Goal: Task Accomplishment & Management: Use online tool/utility

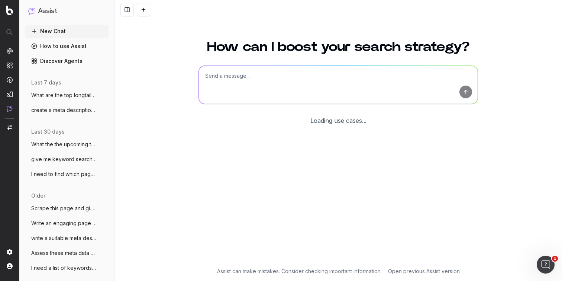
scroll to position [8, 0]
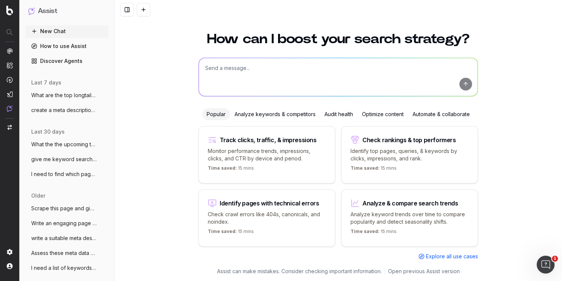
click at [256, 75] on textarea at bounding box center [338, 77] width 279 height 38
drag, startPoint x: 305, startPoint y: 68, endPoint x: 293, endPoint y: 68, distance: 12.3
click at [293, 68] on textarea "Which internal pages should I link to from" at bounding box center [338, 77] width 279 height 38
type textarea "Which pages are orphan pages?"
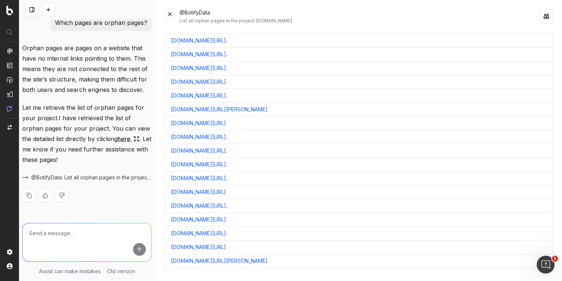
scroll to position [34, 0]
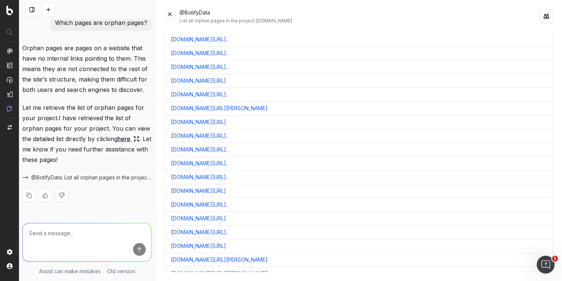
click at [73, 239] on textarea at bounding box center [87, 242] width 129 height 38
type textarea "W"
type textarea "Refine them to indexable pages"
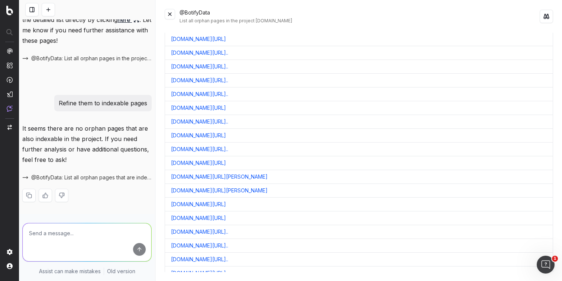
scroll to position [0, 0]
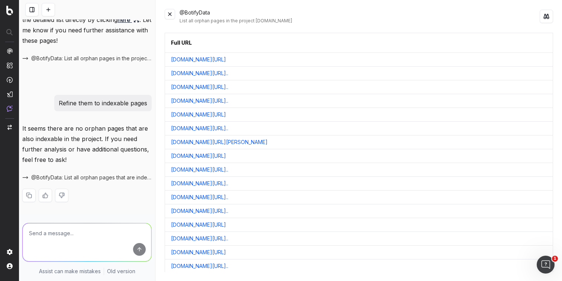
click at [172, 13] on button at bounding box center [170, 14] width 10 height 10
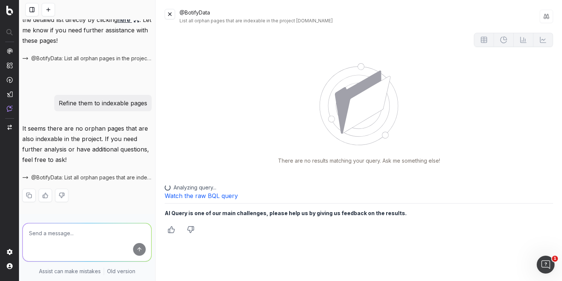
click at [168, 14] on button at bounding box center [170, 14] width 10 height 10
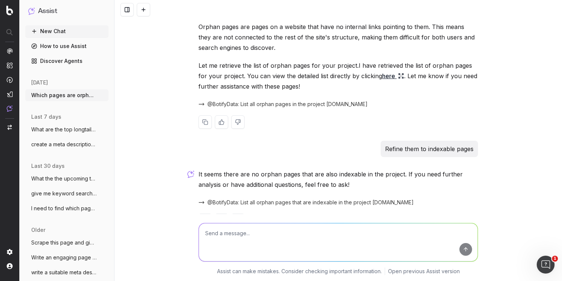
scroll to position [51, 0]
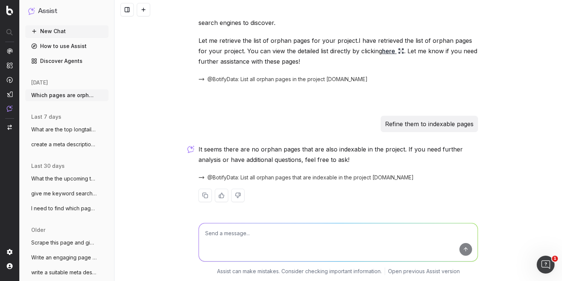
click at [236, 235] on textarea at bounding box center [338, 242] width 279 height 38
type textarea "r"
type textarea "Help me come up with an internal linking strategy"
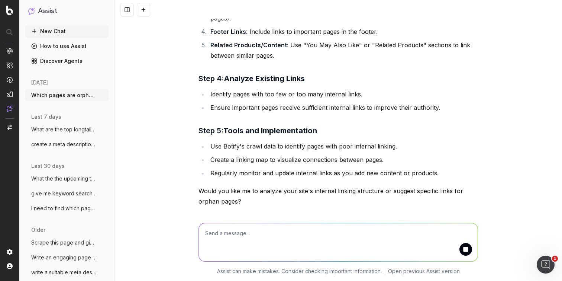
scroll to position [533, 0]
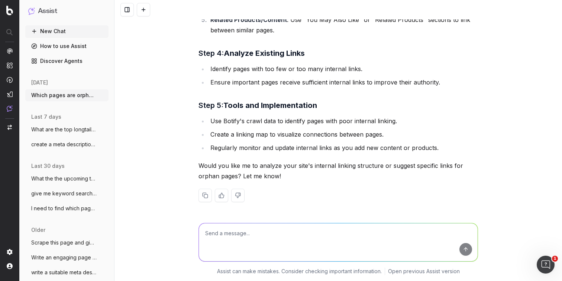
click at [251, 237] on textarea at bounding box center [338, 242] width 279 height 38
type textarea "yes analyse the stie's internal linking structure"
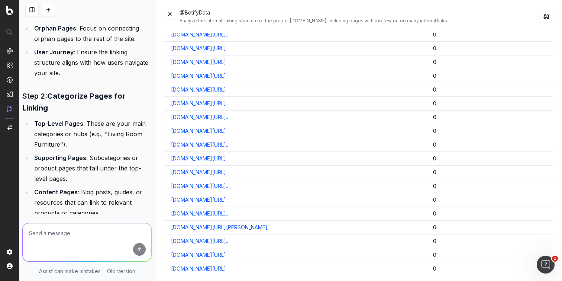
scroll to position [90, 0]
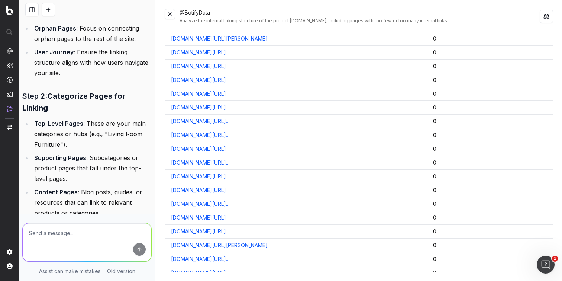
click at [172, 14] on button at bounding box center [170, 14] width 10 height 10
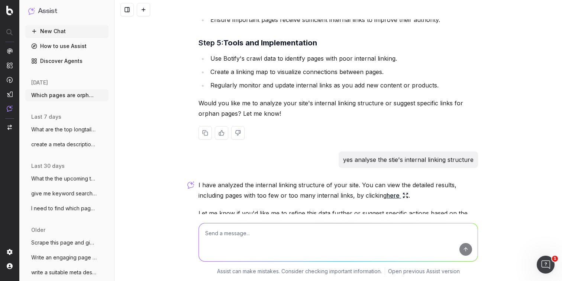
scroll to position [659, 0]
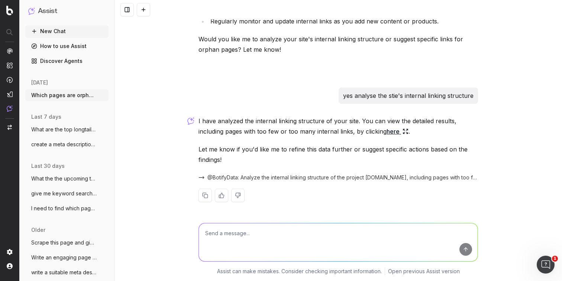
click at [223, 232] on textarea at bounding box center [338, 242] width 279 height 38
type textarea "Refine them to indexable pages"
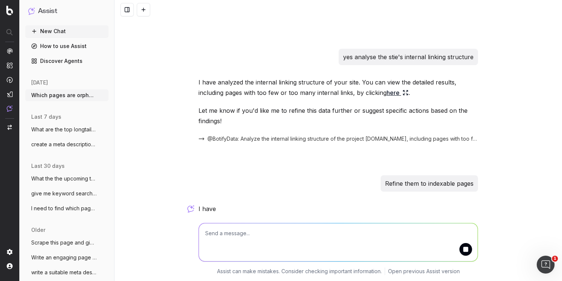
click at [38, 30] on button "New Chat" at bounding box center [66, 31] width 83 height 12
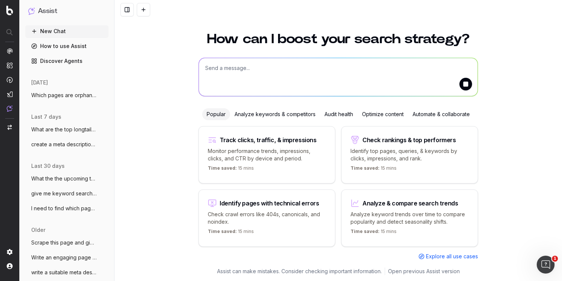
click at [240, 70] on textarea at bounding box center [338, 77] width 279 height 38
type textarea "What are my top issues for technical seo"
click at [463, 84] on button "submit" at bounding box center [465, 84] width 13 height 13
click at [233, 69] on textarea at bounding box center [338, 77] width 279 height 38
type textarea "what are my top technical seo issues"
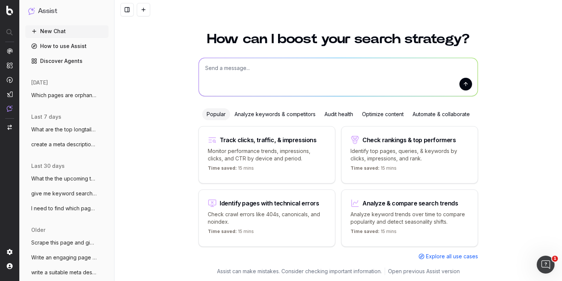
scroll to position [0, 0]
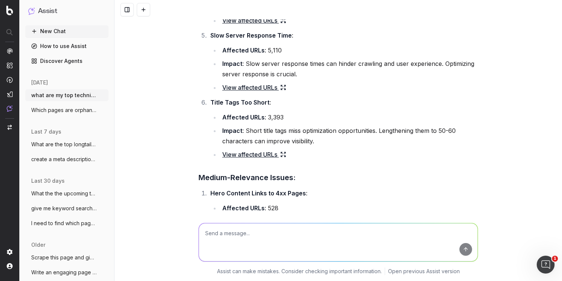
scroll to position [346, 0]
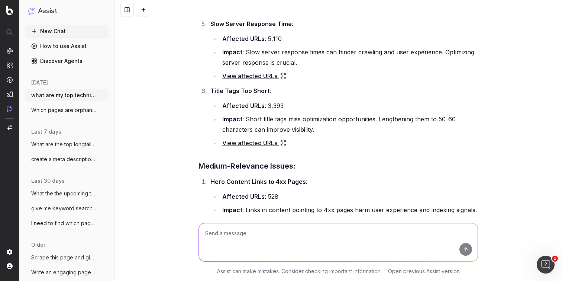
click at [68, 107] on span "Which pages are orphan pages?" at bounding box center [63, 109] width 65 height 7
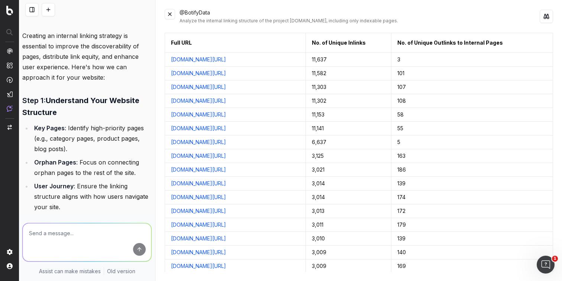
click at [169, 14] on button at bounding box center [170, 14] width 10 height 10
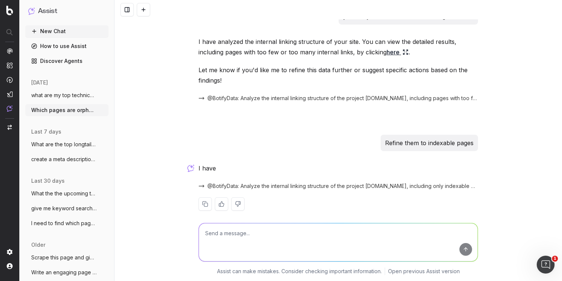
scroll to position [734, 0]
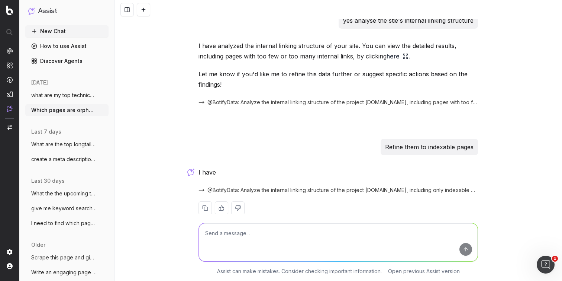
click at [241, 190] on span "@BotifyData: Analyze the internal linking structure of the project www.castlery…" at bounding box center [342, 189] width 271 height 7
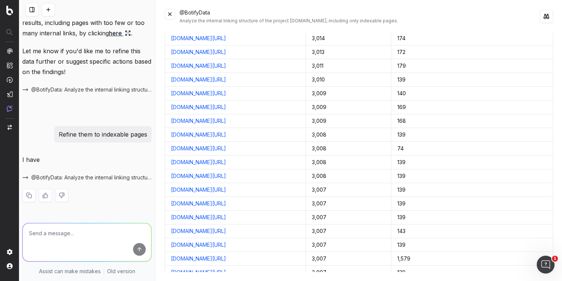
scroll to position [0, 0]
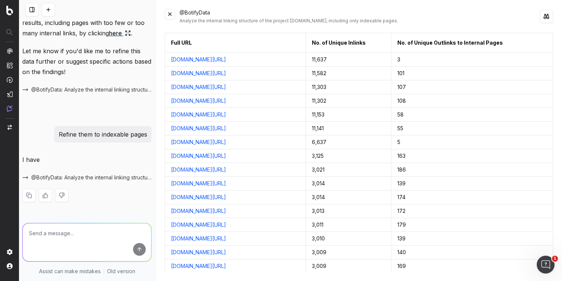
click at [169, 14] on button at bounding box center [170, 14] width 10 height 10
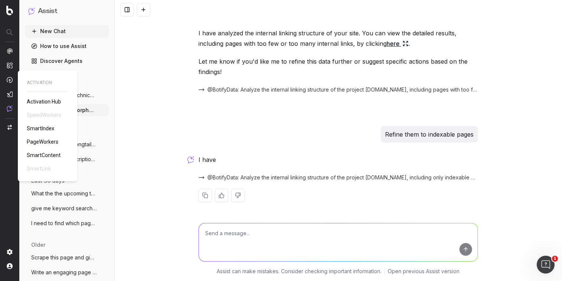
click at [11, 94] on img at bounding box center [10, 94] width 6 height 6
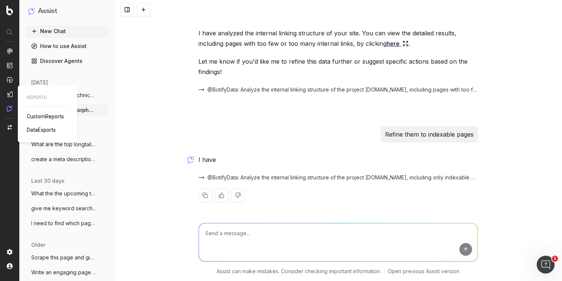
click at [10, 93] on img at bounding box center [10, 94] width 6 height 6
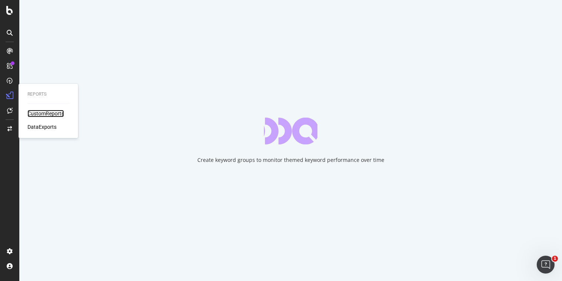
click at [45, 114] on div "CustomReports" at bounding box center [46, 113] width 36 height 7
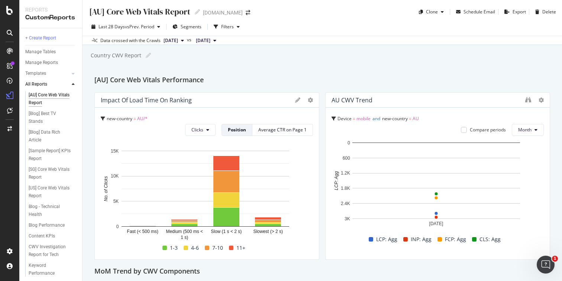
click at [243, 70] on div "[AU] Core Web Vitals Report [AU] Core Web Vitals Report [DOMAIN_NAME] Clone Sch…" at bounding box center [322, 140] width 479 height 281
click at [73, 74] on icon at bounding box center [73, 73] width 3 height 4
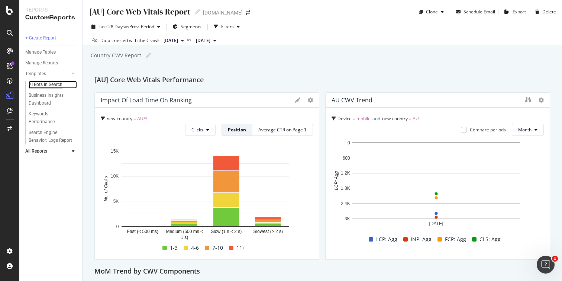
click at [52, 86] on div "AI Bots in Search" at bounding box center [46, 85] width 34 height 8
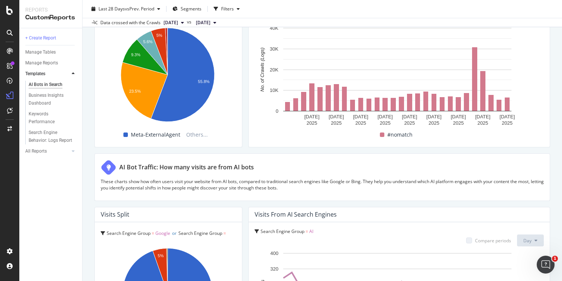
scroll to position [1156, 0]
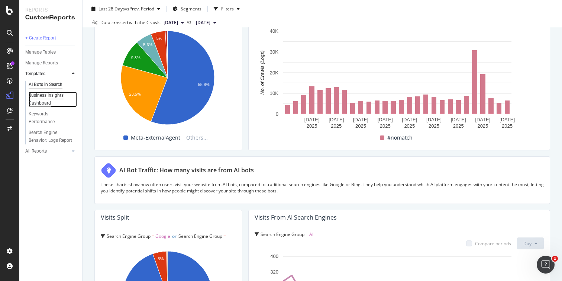
click at [42, 101] on div "Business Insights Dashboard" at bounding box center [50, 99] width 43 height 16
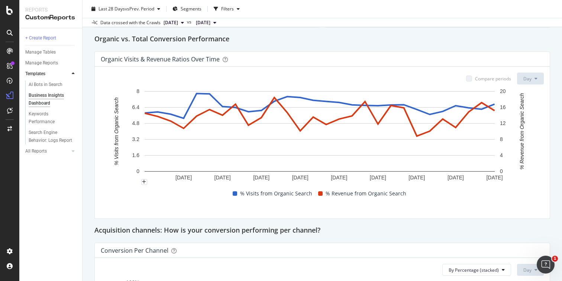
scroll to position [301, 0]
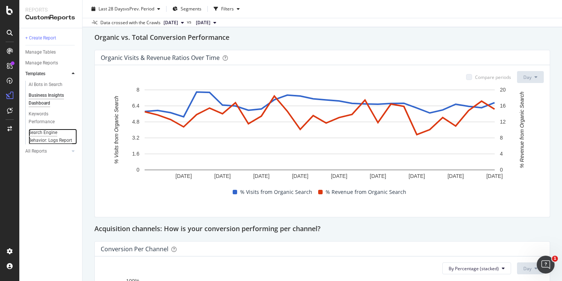
click at [58, 139] on div "Search Engine Behavior: Logs Report" at bounding box center [51, 137] width 44 height 16
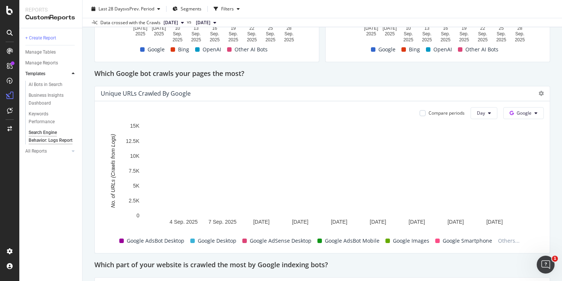
scroll to position [283, 0]
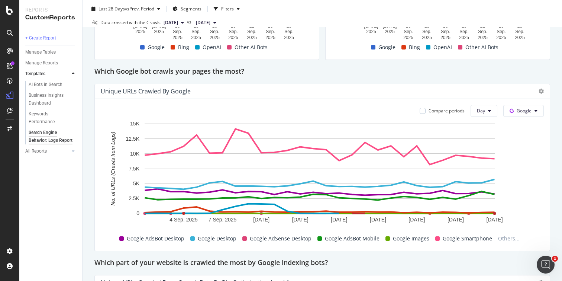
click at [359, 78] on div "Which Google bot crawls your pages the most?" at bounding box center [322, 72] width 456 height 12
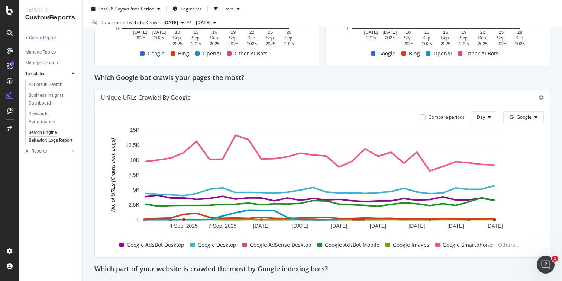
scroll to position [298, 0]
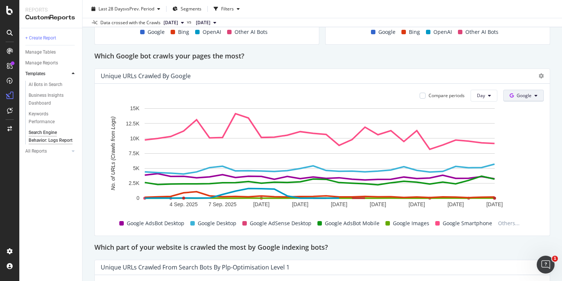
click at [526, 98] on span "Google" at bounding box center [524, 95] width 15 height 6
click at [523, 149] on span "OpenAI" at bounding box center [530, 150] width 28 height 7
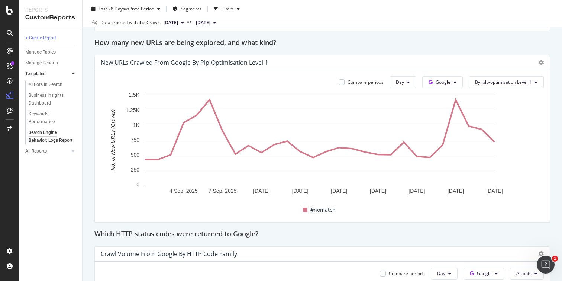
scroll to position [712, 0]
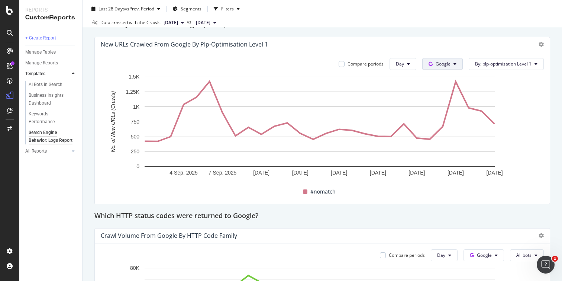
click at [444, 67] on span "Google" at bounding box center [443, 64] width 15 height 6
click at [445, 119] on span "OpenAI" at bounding box center [449, 118] width 28 height 7
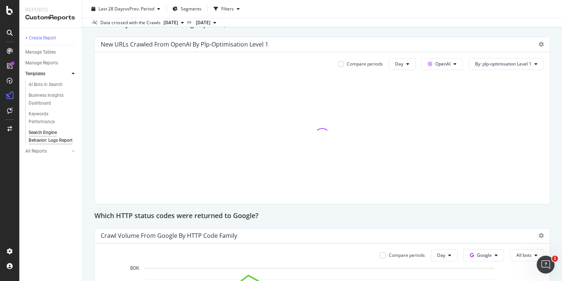
click at [500, 67] on span "By: plp-optimisation Level 1" at bounding box center [503, 64] width 56 height 6
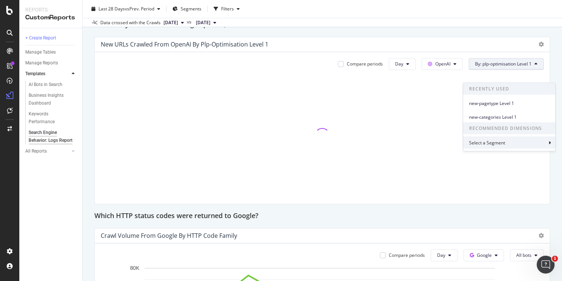
click at [494, 143] on div "Select a Segment" at bounding box center [488, 142] width 38 height 6
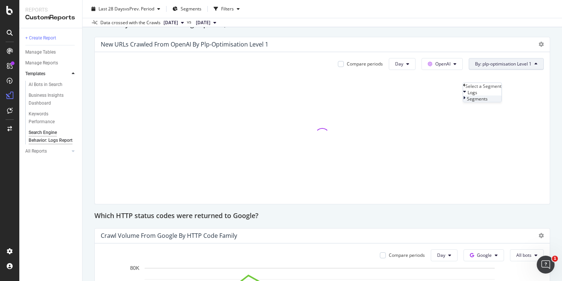
click at [481, 102] on span "Segments" at bounding box center [477, 99] width 21 height 6
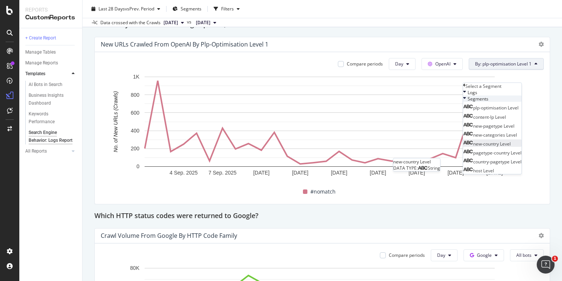
click at [510, 146] on span "new-country Level" at bounding box center [492, 143] width 38 height 6
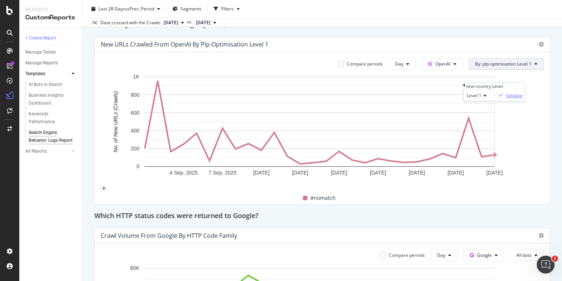
click at [523, 98] on div "Validate" at bounding box center [514, 95] width 17 height 6
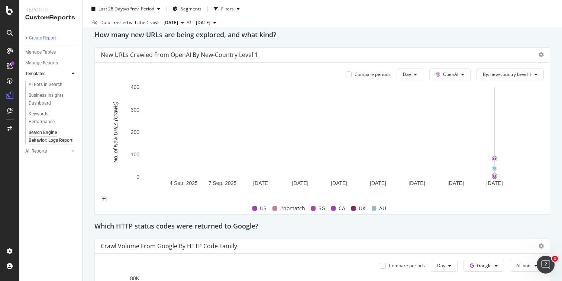
scroll to position [701, 0]
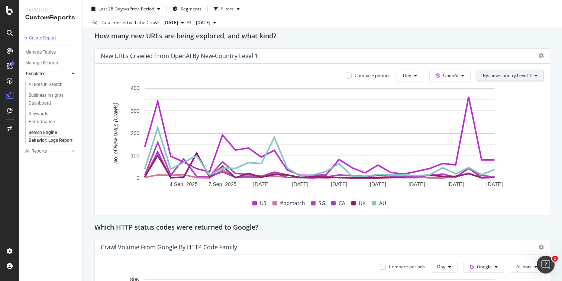
click at [491, 78] on span "By: new-country Level 1" at bounding box center [507, 75] width 49 height 6
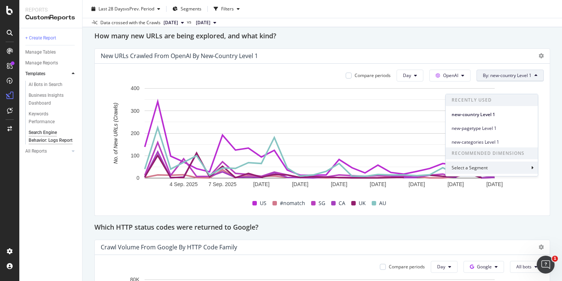
click at [477, 170] on div "Select a Segment" at bounding box center [471, 167] width 38 height 6
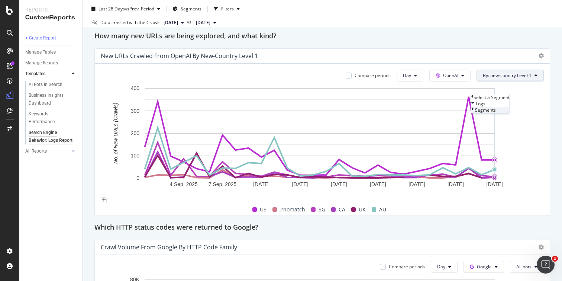
click at [495, 113] on span "Segments" at bounding box center [485, 110] width 21 height 6
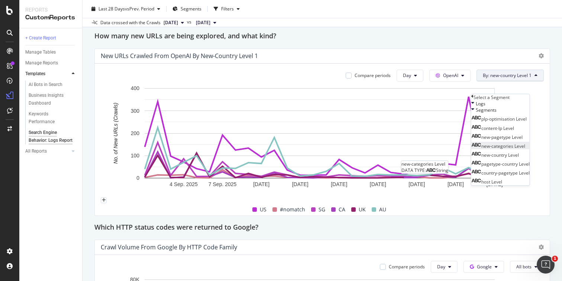
click at [517, 149] on span "new-categories Level" at bounding box center [503, 146] width 44 height 6
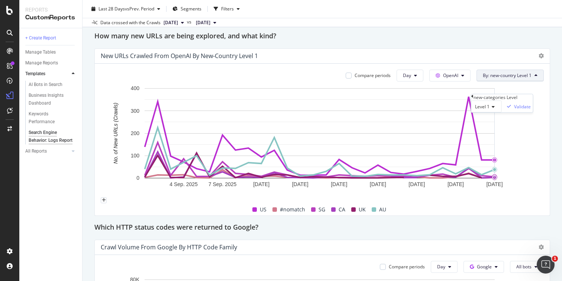
click at [493, 109] on icon at bounding box center [491, 106] width 5 height 4
click at [502, 112] on div "Level 1" at bounding box center [486, 106] width 30 height 12
click at [474, 98] on icon at bounding box center [472, 96] width 2 height 4
click at [492, 113] on span "Segments" at bounding box center [485, 110] width 21 height 6
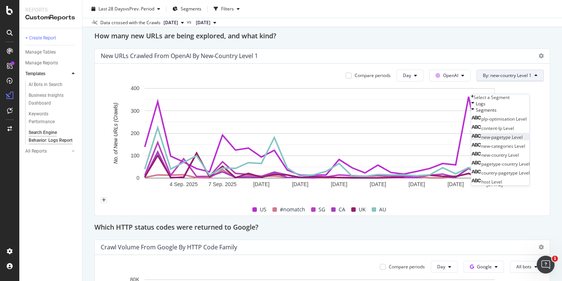
click at [514, 140] on span "new-pagetype Level" at bounding box center [501, 137] width 41 height 6
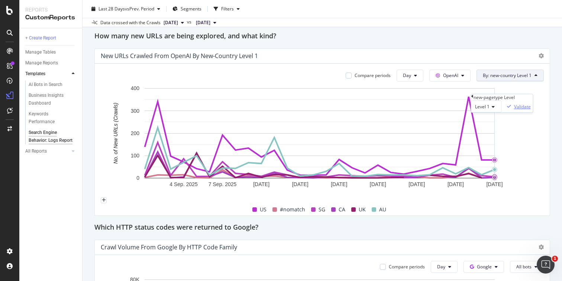
click at [531, 110] on div "Validate" at bounding box center [522, 106] width 17 height 6
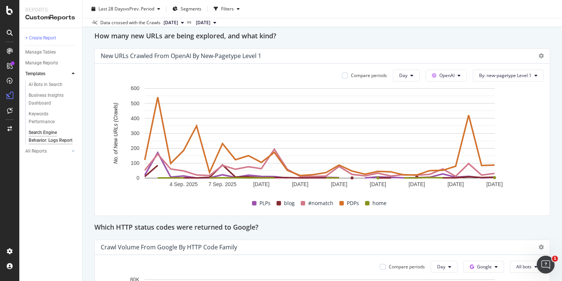
click at [10, 138] on div at bounding box center [10, 145] width 18 height 200
click at [40, 83] on div "ActionBoard" at bounding box center [42, 83] width 29 height 7
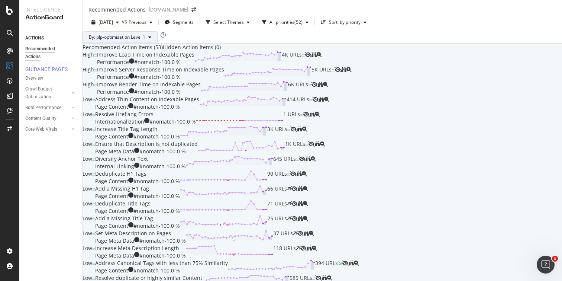
click at [145, 40] on span "By: plp-optimisation Level 1" at bounding box center [117, 37] width 56 height 6
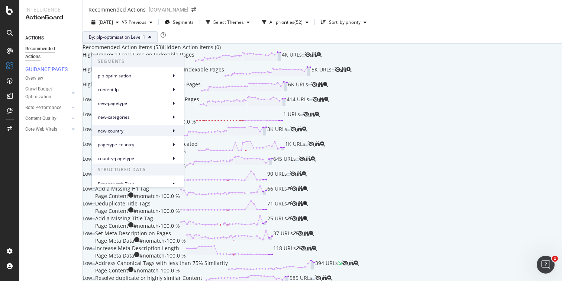
click at [137, 132] on span "new-country" at bounding box center [133, 130] width 70 height 7
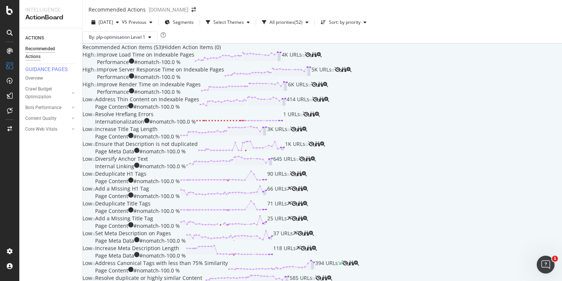
click at [239, 43] on div "By: plp-optimisation Level 1" at bounding box center [322, 37] width 479 height 12
click at [335, 43] on div "By: plp-optimisation Level 1" at bounding box center [322, 37] width 479 height 12
click at [303, 25] on div "( 52 )" at bounding box center [298, 22] width 8 height 4
click at [375, 43] on div "By: plp-optimisation Level 1" at bounding box center [322, 37] width 479 height 12
click at [253, 25] on div "button" at bounding box center [248, 22] width 9 height 4
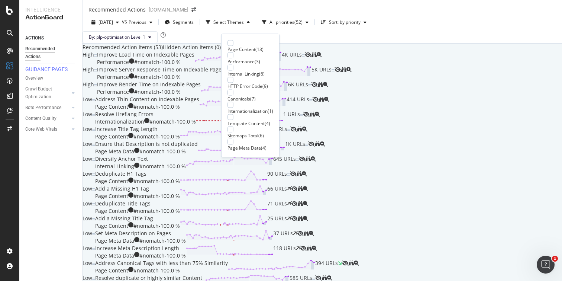
scroll to position [12, 0]
click at [231, 126] on div at bounding box center [230, 129] width 6 height 6
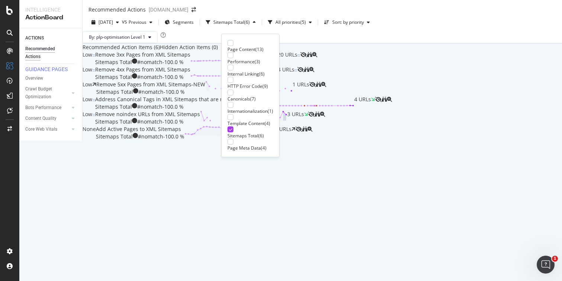
click at [342, 43] on div "By: plp-optimisation Level 1" at bounding box center [322, 37] width 479 height 12
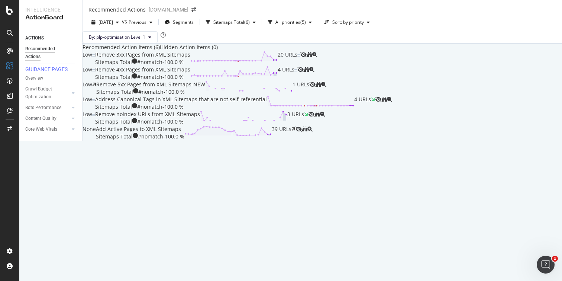
scroll to position [33, 0]
click at [307, 132] on icon "binoculars" at bounding box center [304, 128] width 5 height 5
click at [312, 57] on icon "binoculars" at bounding box center [309, 54] width 5 height 5
click at [309, 72] on icon "binoculars" at bounding box center [306, 69] width 5 height 5
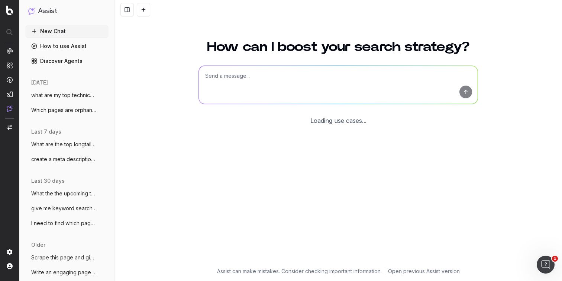
scroll to position [8, 0]
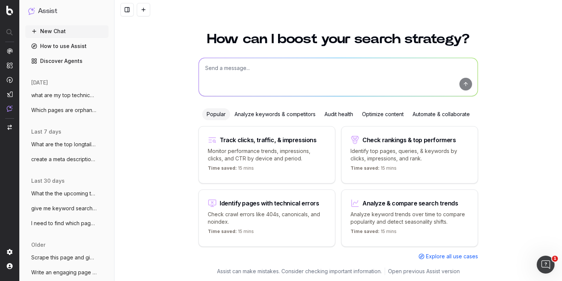
click at [220, 69] on textarea at bounding box center [338, 77] width 279 height 38
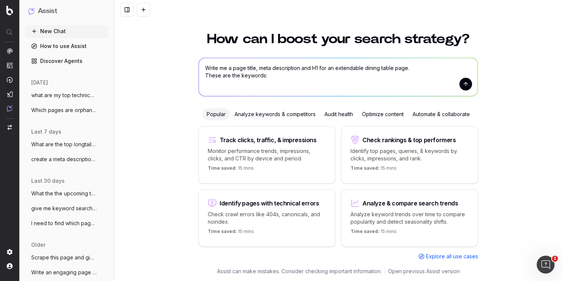
paste textarea "extendable dining table - 28,500 searches seb extendable dining table - 780 sea…"
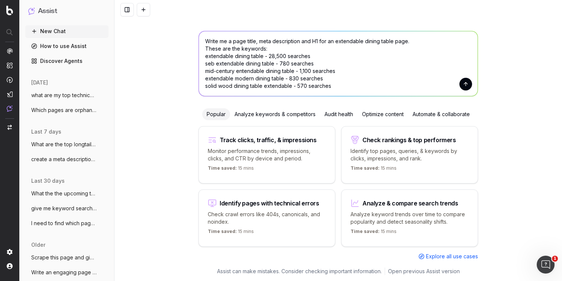
scroll to position [8, 0]
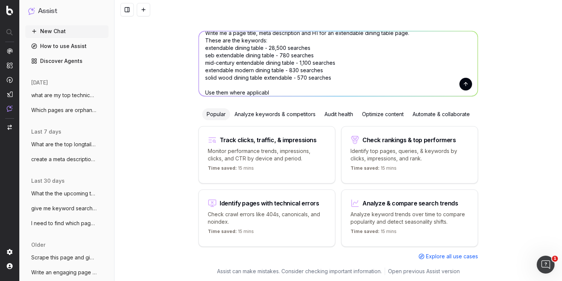
type textarea "Write me a page title, meta description and H1 for an extendable dining table p…"
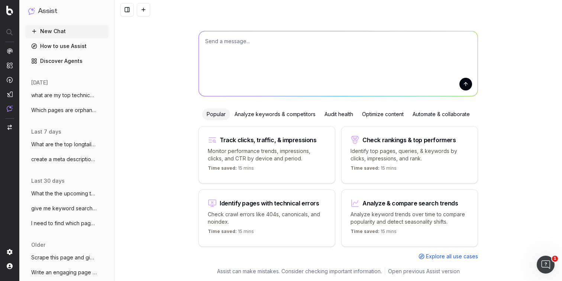
scroll to position [0, 0]
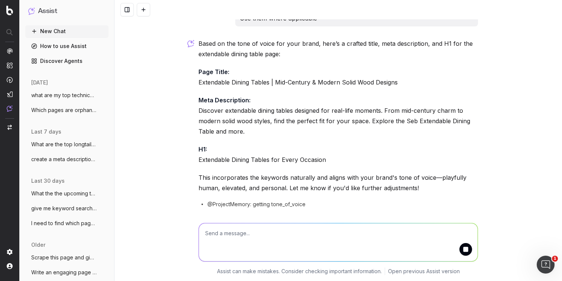
scroll to position [115, 0]
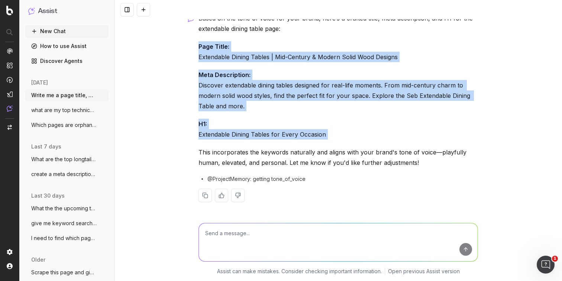
drag, startPoint x: 196, startPoint y: 47, endPoint x: 333, endPoint y: 140, distance: 165.9
click at [333, 140] on div "Based on the tone of voice for your brand, here’s a crafted title, meta descrip…" at bounding box center [337, 113] width 279 height 201
copy div "Page Title: Extendable Dining Tables | Mid-Century & Modern Solid Wood Designs …"
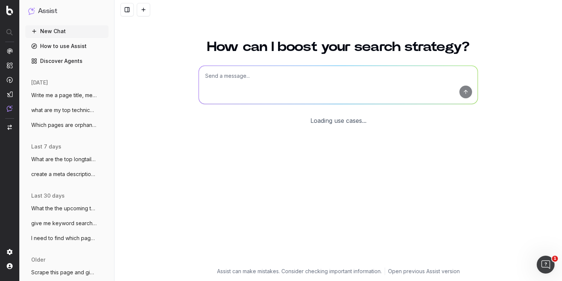
scroll to position [8, 0]
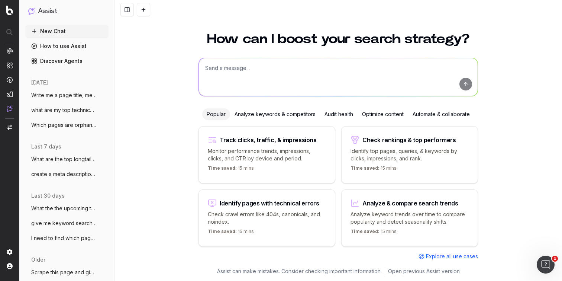
click at [226, 73] on textarea at bounding box center [338, 77] width 279 height 38
type textarea "What are the keywords we are found for black friday cyber monday by country?"
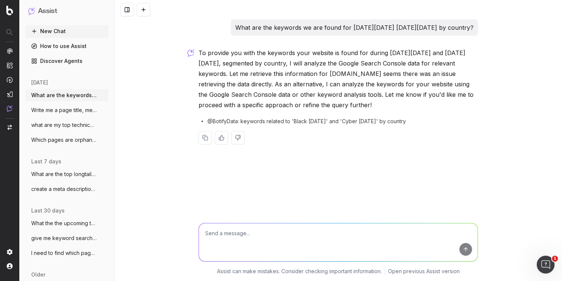
click at [256, 235] on textarea at bounding box center [338, 242] width 279 height 38
type textarea "yes use search console"
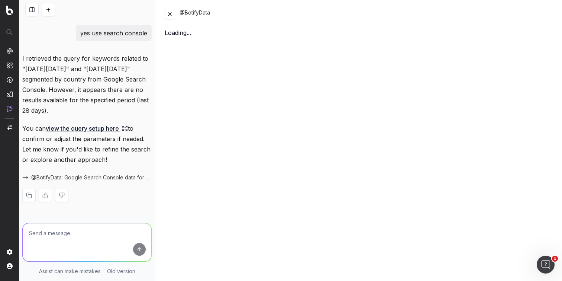
scroll to position [214, 0]
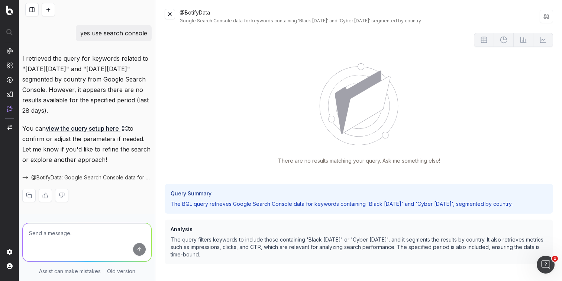
click at [172, 14] on button at bounding box center [170, 14] width 10 height 10
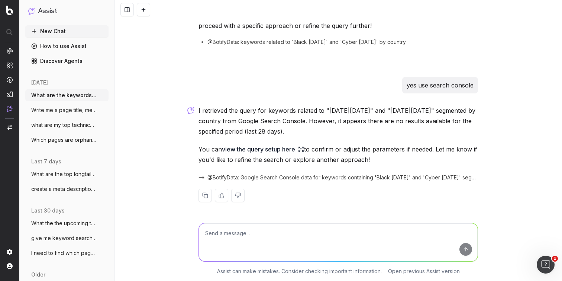
click at [302, 150] on icon at bounding box center [302, 150] width 1 height 1
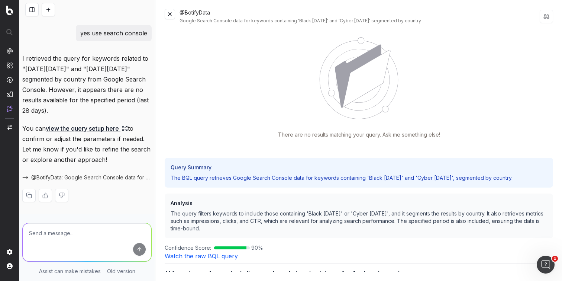
scroll to position [0, 0]
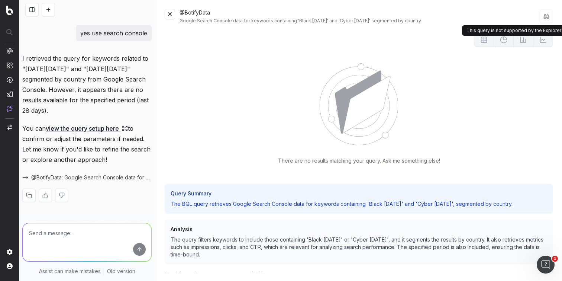
click at [544, 18] on button at bounding box center [546, 16] width 13 height 15
click at [172, 14] on button at bounding box center [170, 14] width 10 height 10
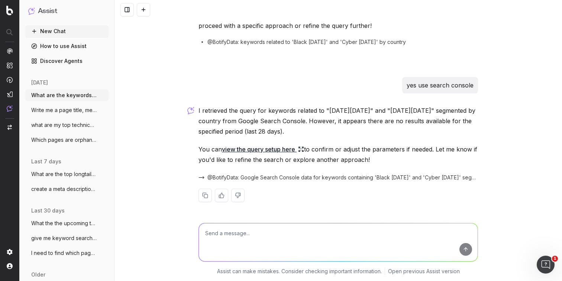
click at [223, 236] on textarea at bounding box center [338, 242] width 279 height 38
type textarea "Expand to last 12 months"
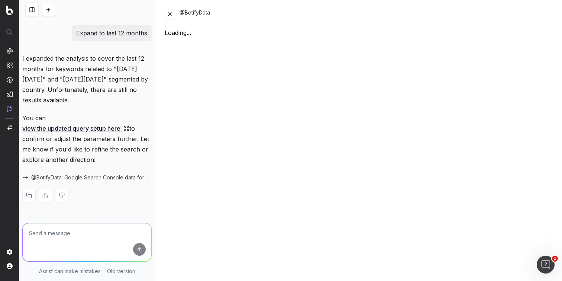
scroll to position [403, 0]
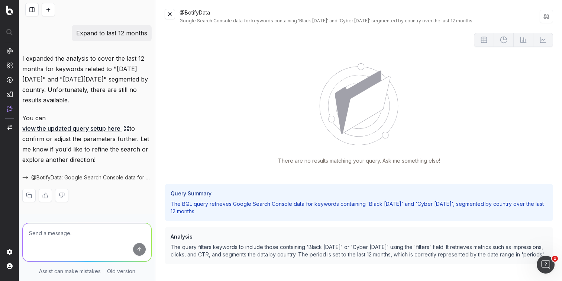
click at [172, 13] on button at bounding box center [170, 14] width 10 height 10
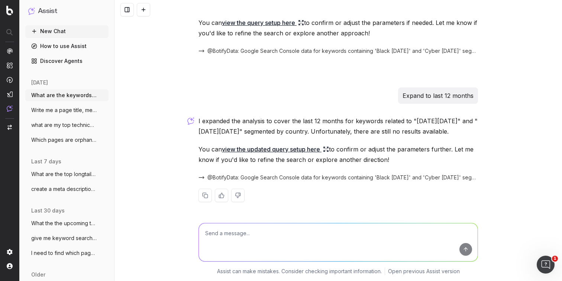
scroll to position [206, 0]
click at [235, 194] on button at bounding box center [237, 194] width 13 height 13
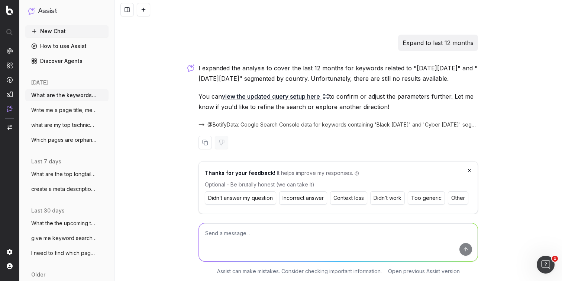
click at [392, 198] on button "Didn’t work" at bounding box center [387, 197] width 35 height 13
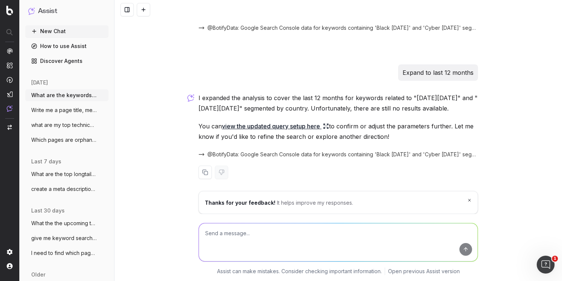
click at [66, 125] on span "what are my top technical seo issues" at bounding box center [63, 124] width 65 height 7
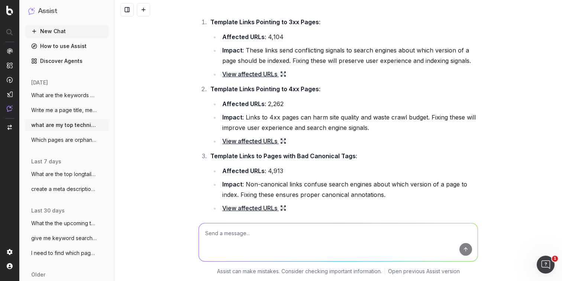
scroll to position [62, 0]
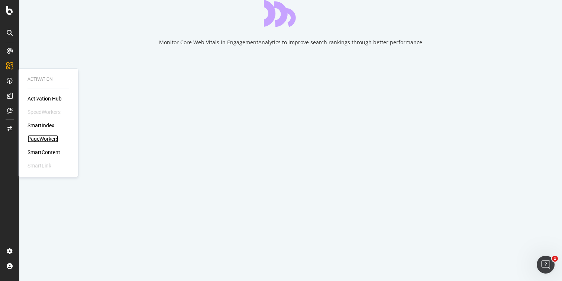
click at [37, 141] on div "PageWorkers" at bounding box center [43, 138] width 31 height 7
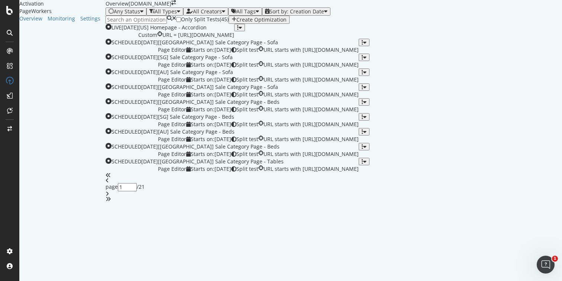
click at [126, 24] on input at bounding box center [136, 20] width 61 height 8
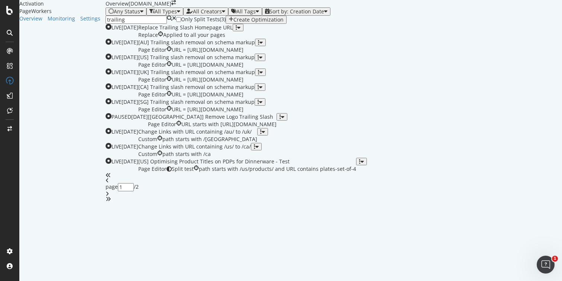
scroll to position [282, 0]
click at [109, 196] on icon "angle-right" at bounding box center [107, 193] width 3 height 5
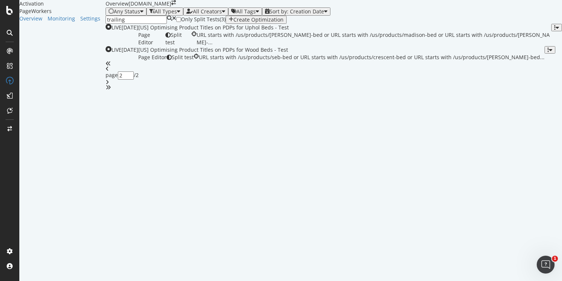
scroll to position [0, 0]
click at [109, 71] on icon "angle-left" at bounding box center [107, 68] width 3 height 5
type input "1"
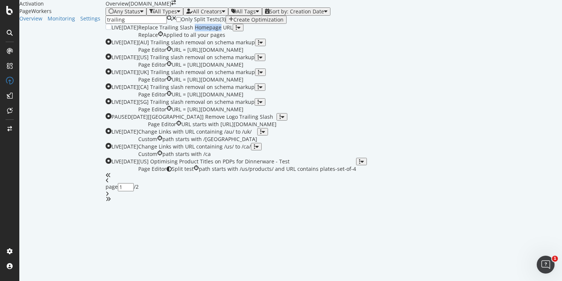
click at [225, 31] on div "Replace Trailing Slash Homepage URL" at bounding box center [185, 27] width 94 height 7
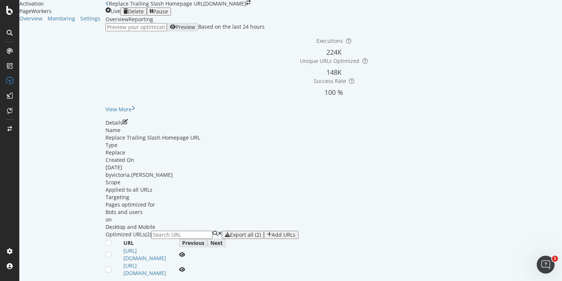
scroll to position [20, 0]
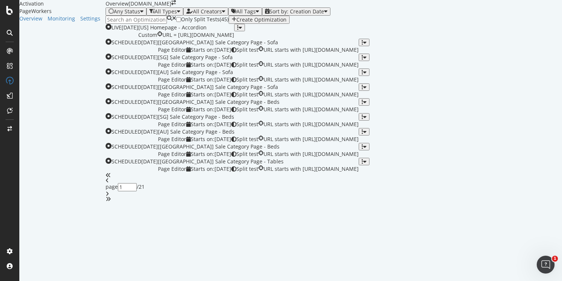
click at [142, 24] on input at bounding box center [136, 20] width 61 height 8
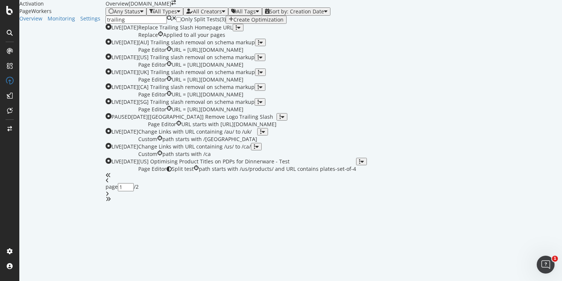
click at [172, 24] on icon at bounding box center [174, 20] width 4 height 8
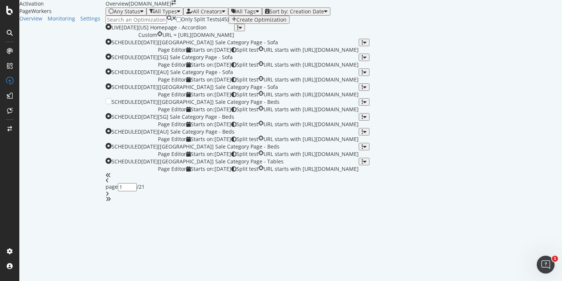
scroll to position [282, 0]
click at [367, 201] on div "angles-right" at bounding box center [334, 198] width 456 height 5
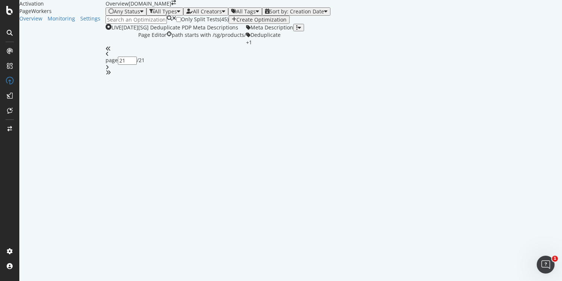
click at [109, 56] on icon "angle-left" at bounding box center [107, 53] width 3 height 5
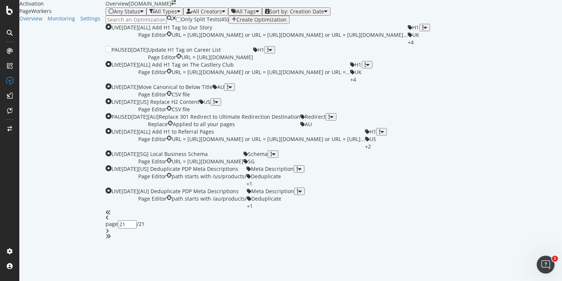
type input "20"
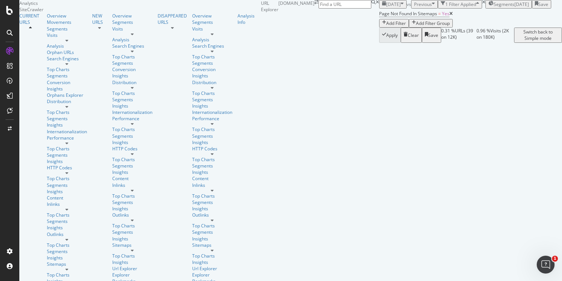
scroll to position [112, 0]
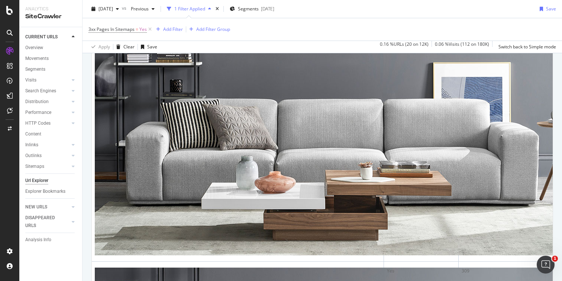
scroll to position [359, 0]
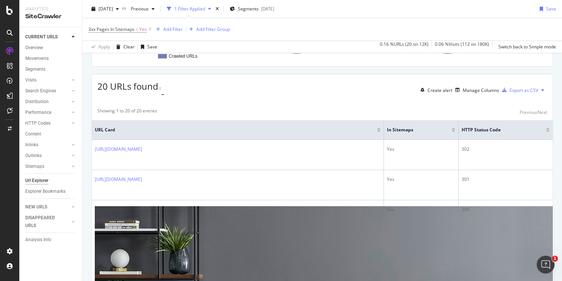
scroll to position [112, 0]
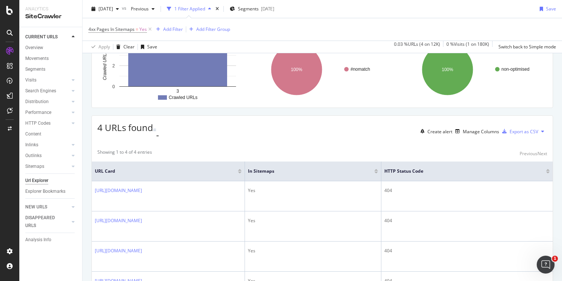
scroll to position [87, 0]
